Goal: Information Seeking & Learning: Compare options

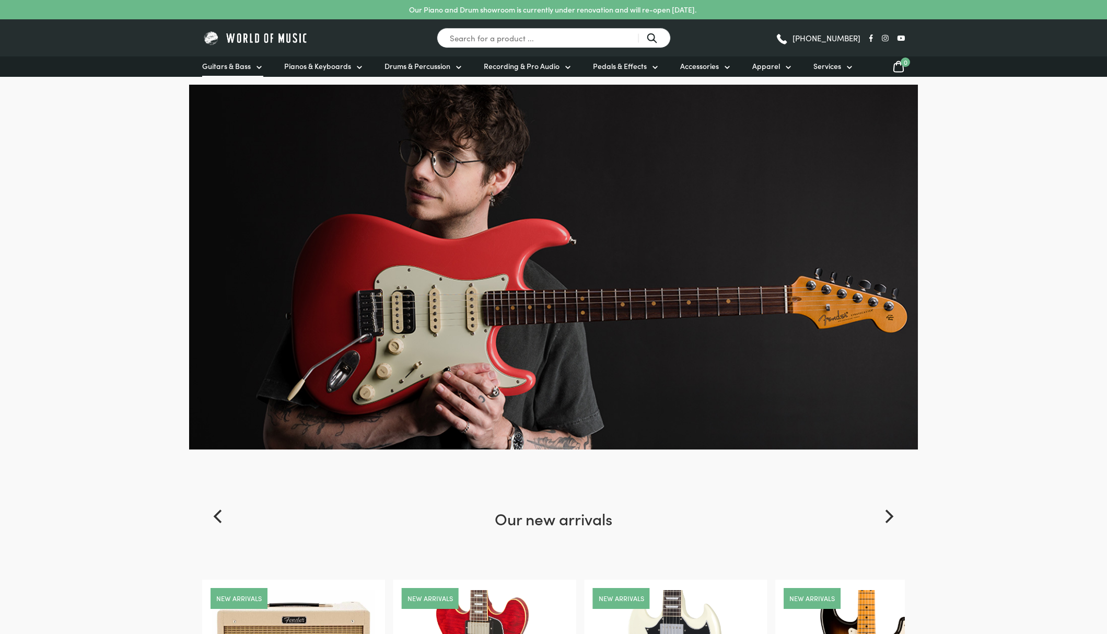
click at [238, 70] on span "Guitars & Bass" at bounding box center [226, 66] width 49 height 11
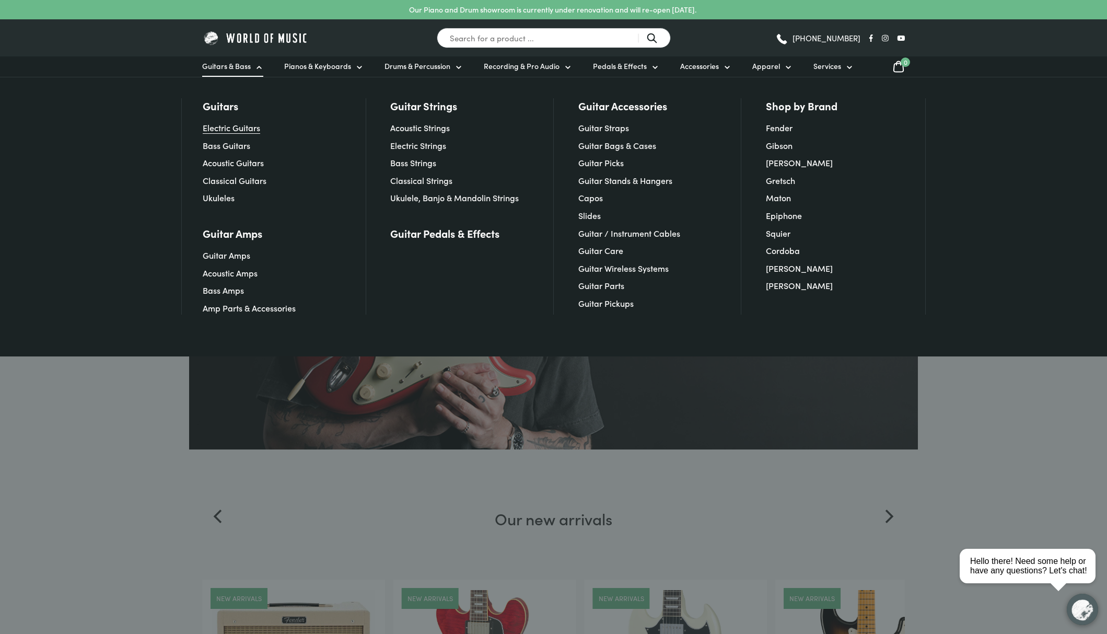
click at [256, 132] on link "Electric Guitars" at bounding box center [231, 127] width 57 height 11
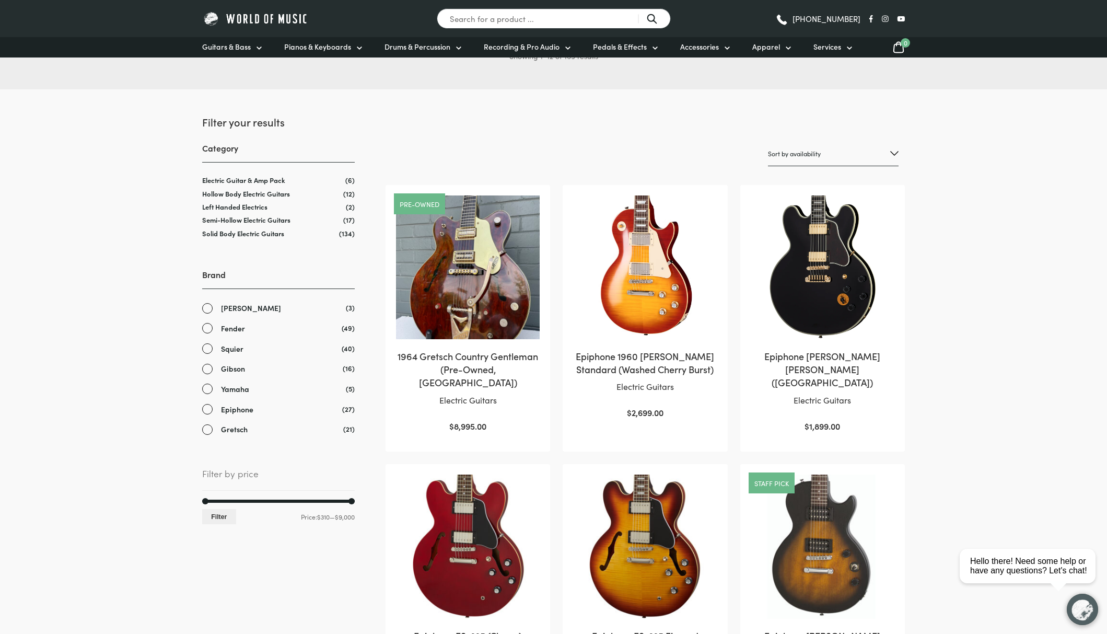
scroll to position [57, 0]
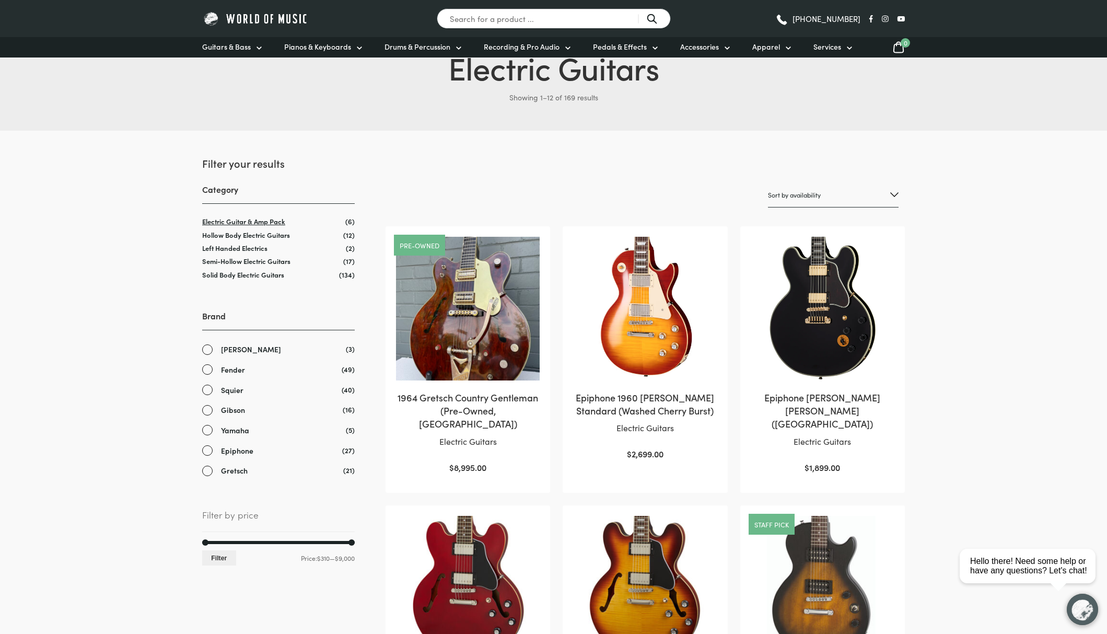
click at [261, 222] on link "Electric Guitar & Amp Pack" at bounding box center [243, 221] width 83 height 10
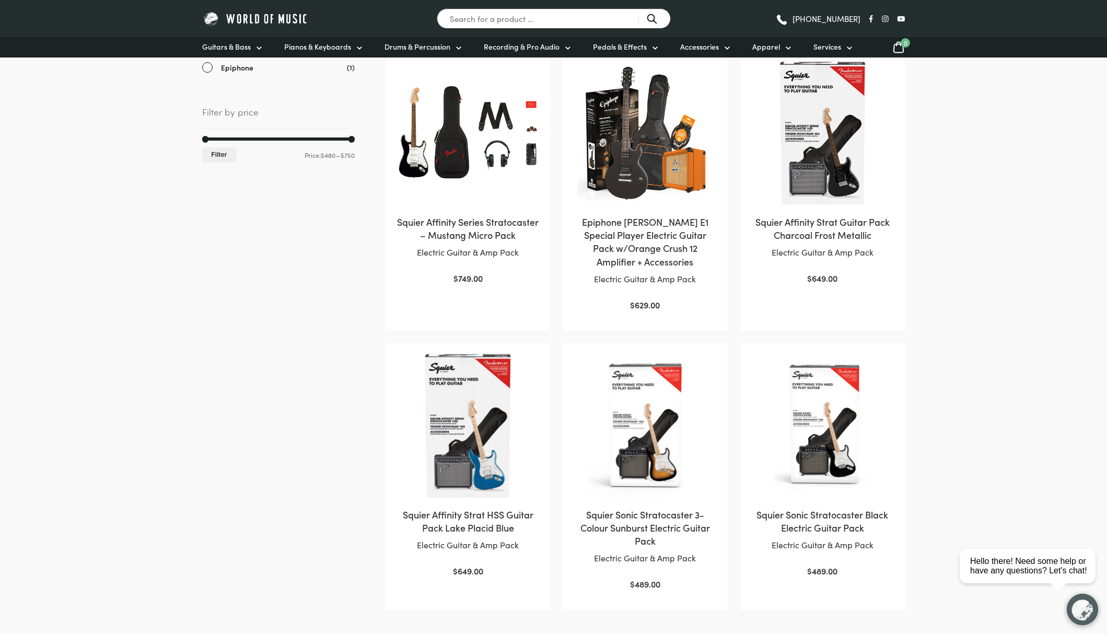
scroll to position [205, 0]
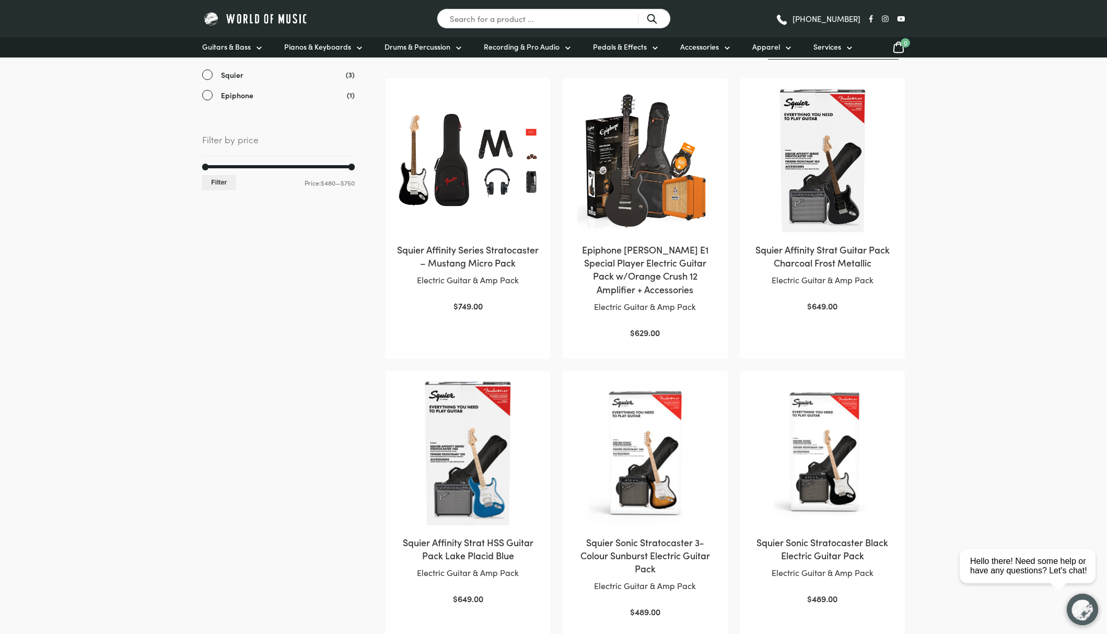
click at [657, 256] on h2 "Epiphone Les Paul E1 Special Player Electric Guitar Pack w/Orange Crush 12 Ampl…" at bounding box center [645, 269] width 144 height 53
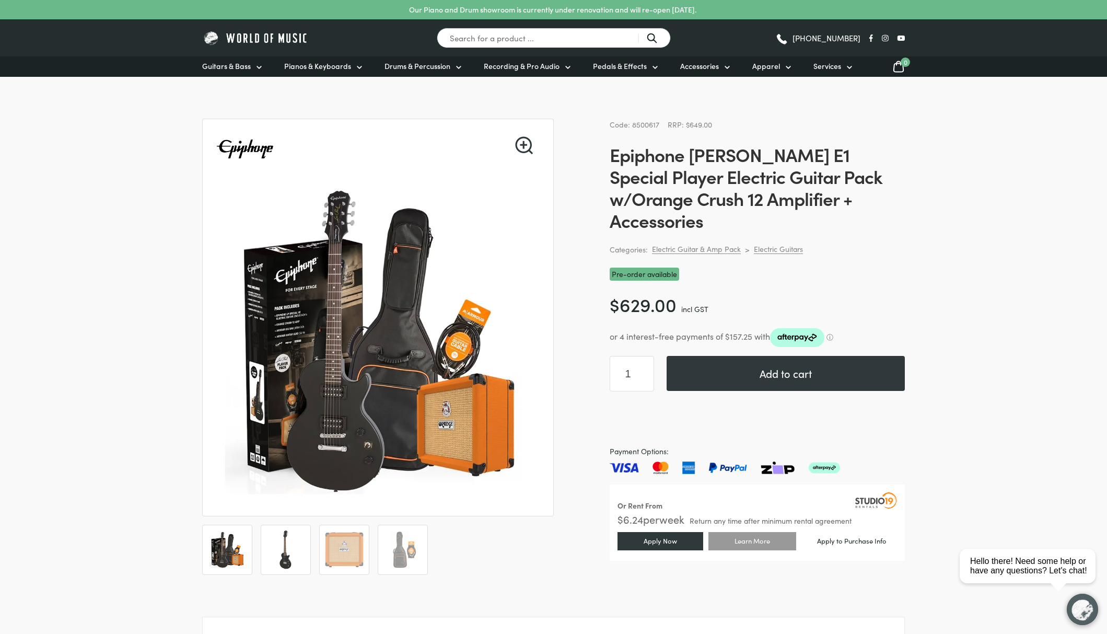
click at [293, 549] on img at bounding box center [286, 549] width 39 height 39
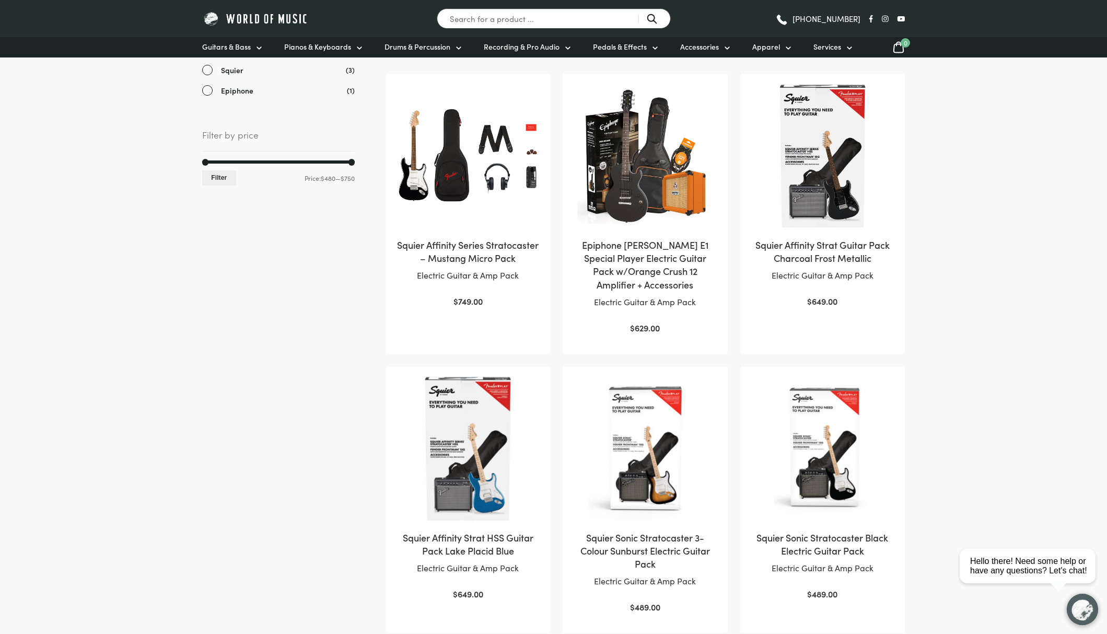
scroll to position [201, 0]
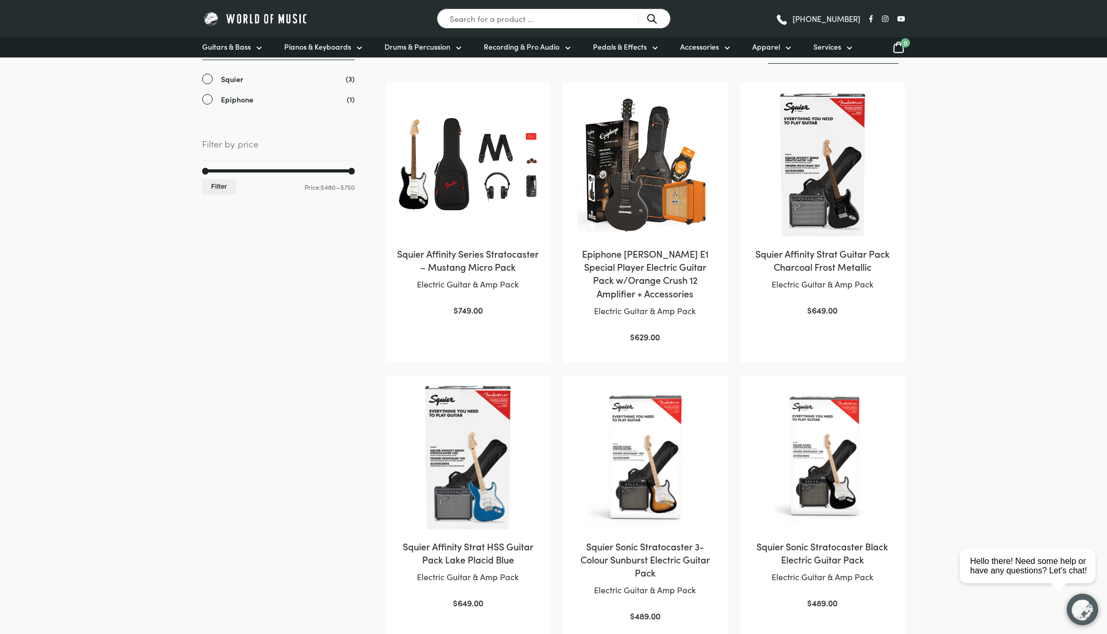
click at [791, 262] on h2 "Squier Affinity Strat Guitar Pack Charcoal Frost Metallic" at bounding box center [823, 260] width 144 height 26
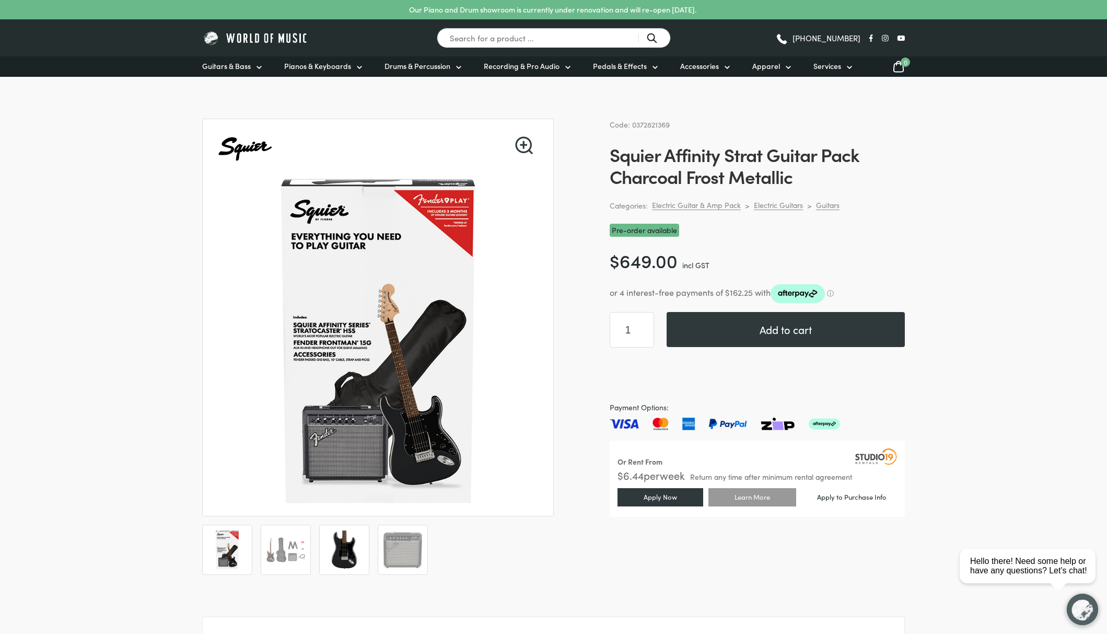
click at [346, 539] on img at bounding box center [344, 549] width 39 height 39
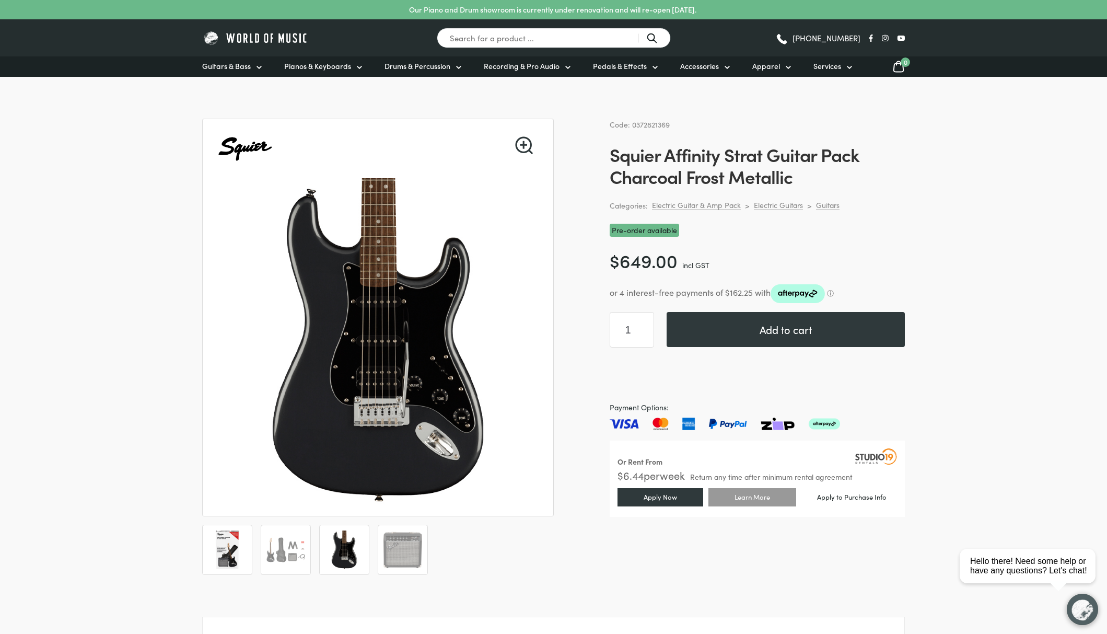
click at [234, 549] on img at bounding box center [227, 549] width 39 height 39
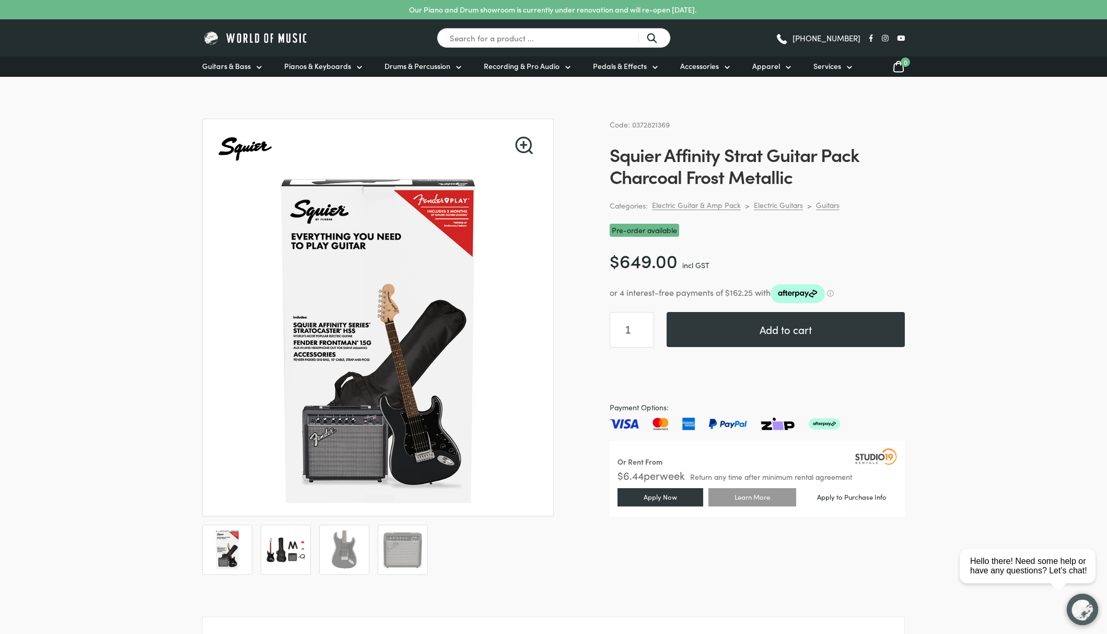
click at [295, 555] on img at bounding box center [286, 549] width 39 height 39
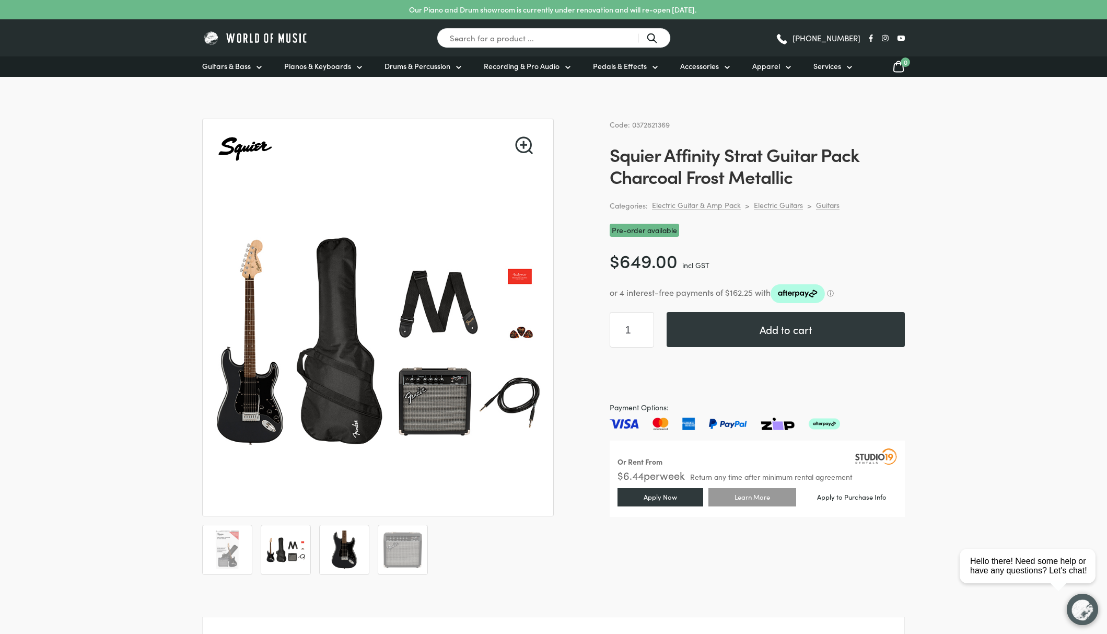
click at [348, 551] on img at bounding box center [344, 549] width 39 height 39
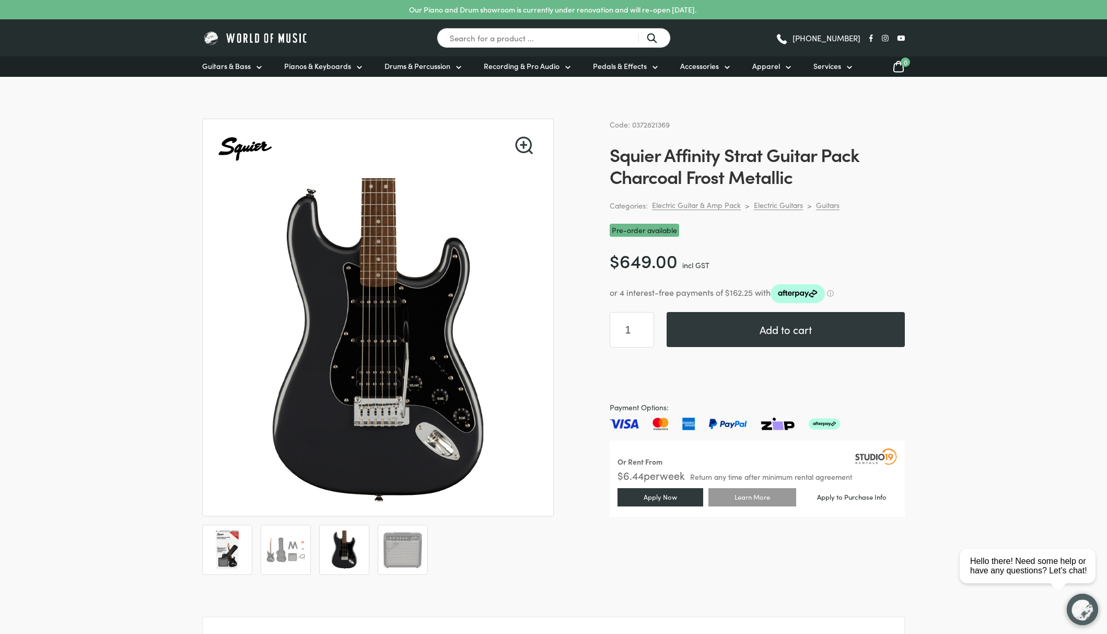
click at [244, 547] on img at bounding box center [227, 549] width 39 height 39
